Goal: Browse casually

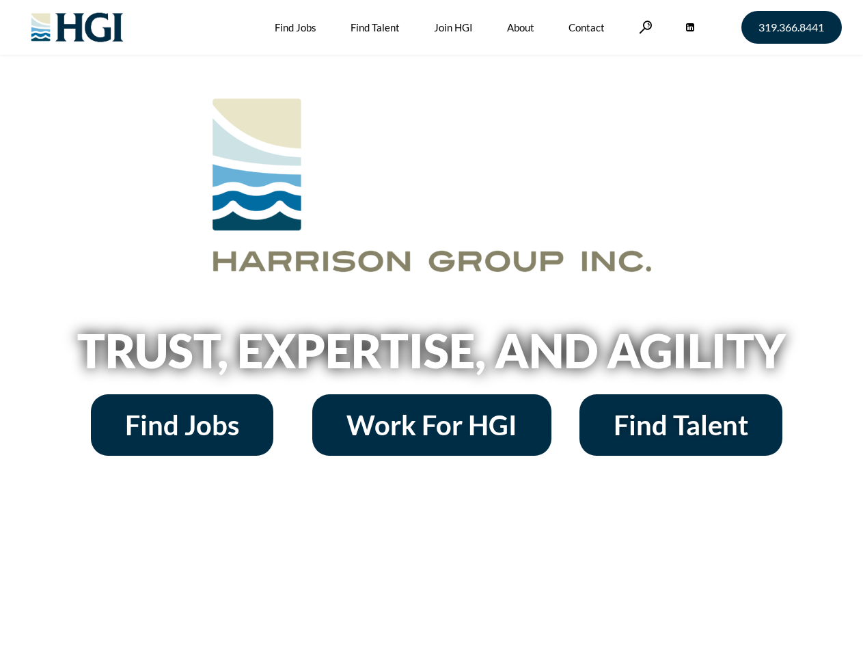
click at [431, 328] on h2 "Trust, Expertise, and Agility" at bounding box center [431, 350] width 779 height 46
click at [644, 27] on link at bounding box center [646, 27] width 14 height 13
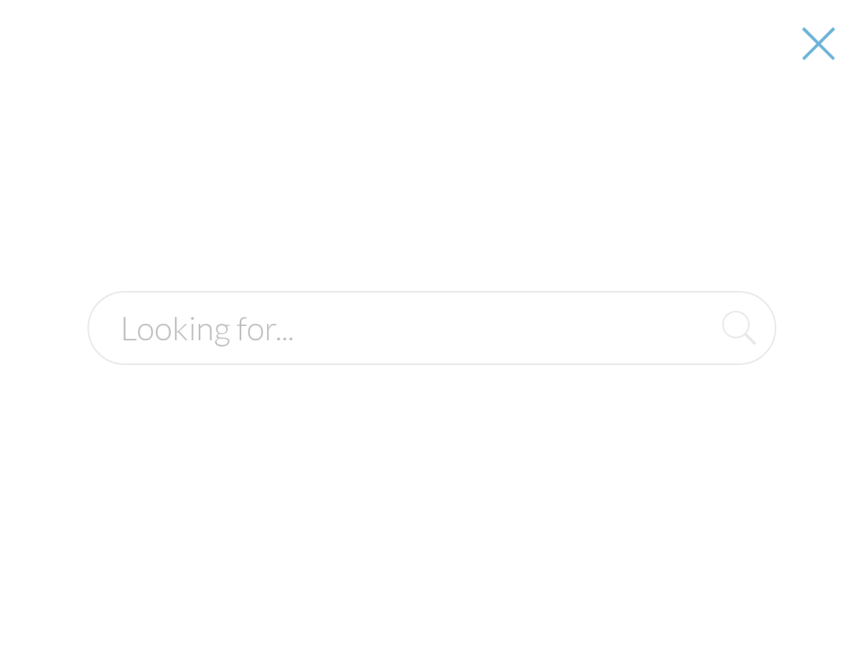
click at [431, 355] on h2 "Trust, Expertise, and Agility" at bounding box center [431, 350] width 779 height 46
